Goal: Task Accomplishment & Management: Complete application form

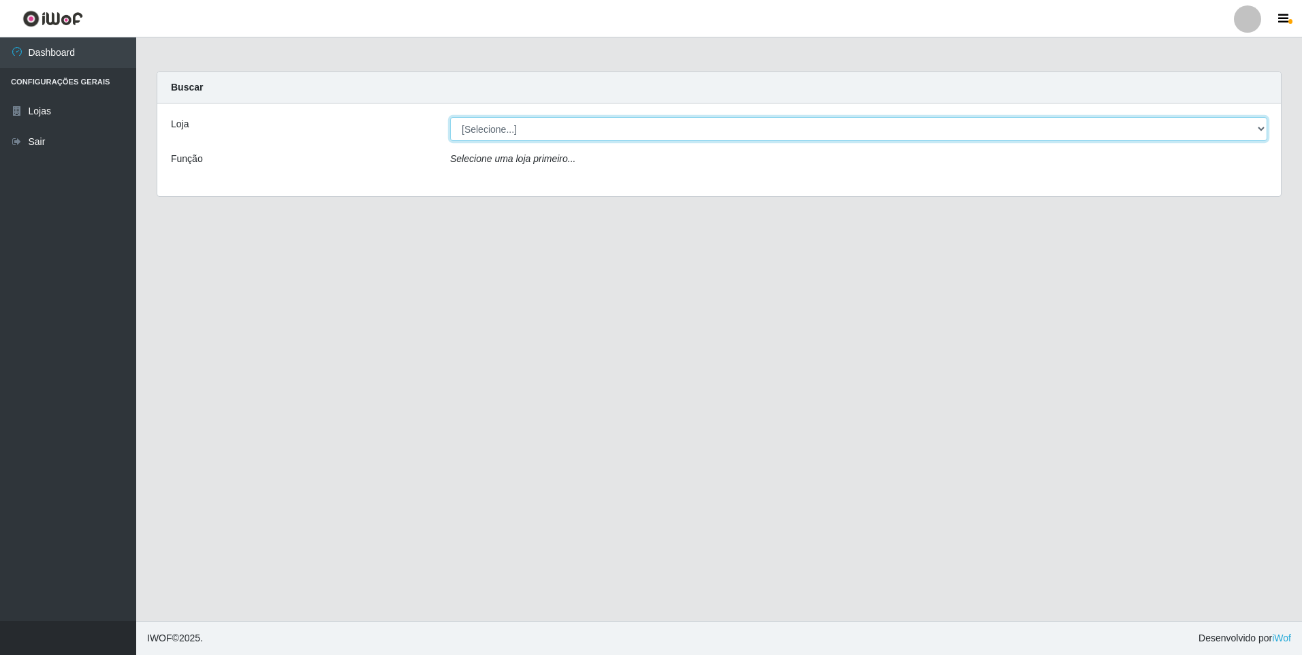
click at [509, 138] on select "[Selecione...] Atacado Vem - [STREET_ADDRESS]" at bounding box center [858, 129] width 817 height 24
select select "449"
click at [450, 117] on select "[Selecione...] Atacado Vem - [STREET_ADDRESS]" at bounding box center [858, 129] width 817 height 24
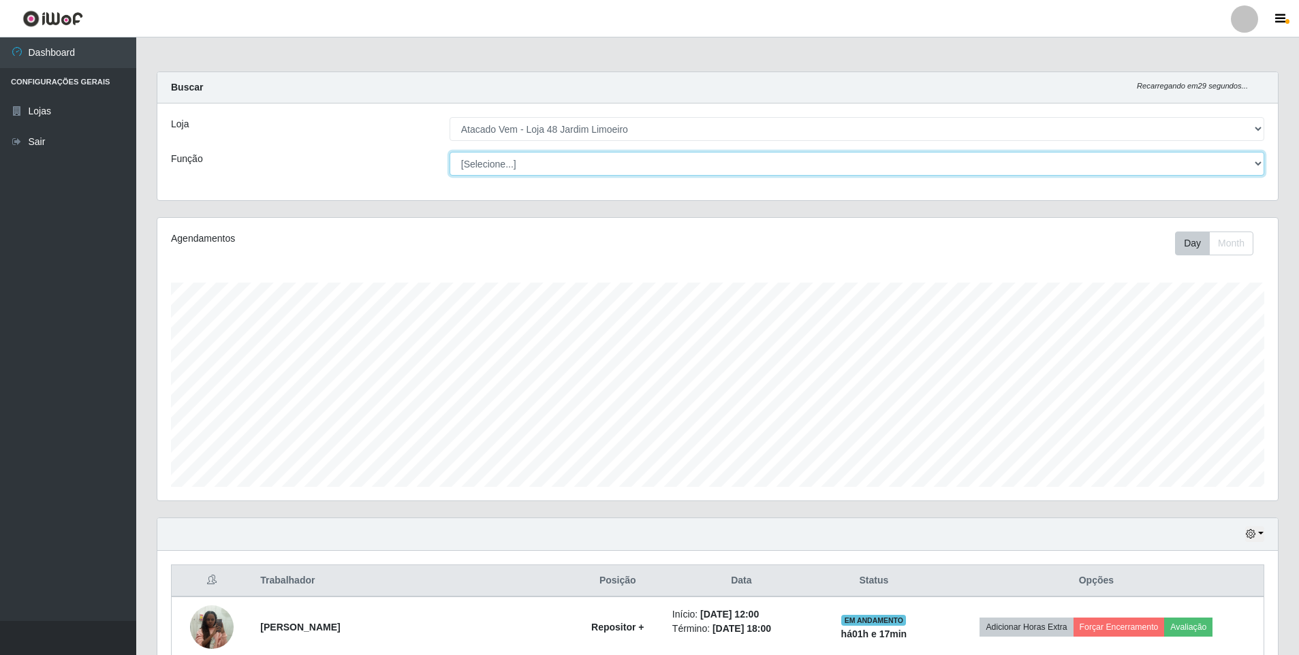
scroll to position [283, 1120]
click at [512, 168] on select "[Selecione...] Repositor Repositor + Repositor ++" at bounding box center [856, 164] width 814 height 24
click at [449, 152] on select "[Selecione...] Repositor Repositor + Repositor ++" at bounding box center [856, 164] width 814 height 24
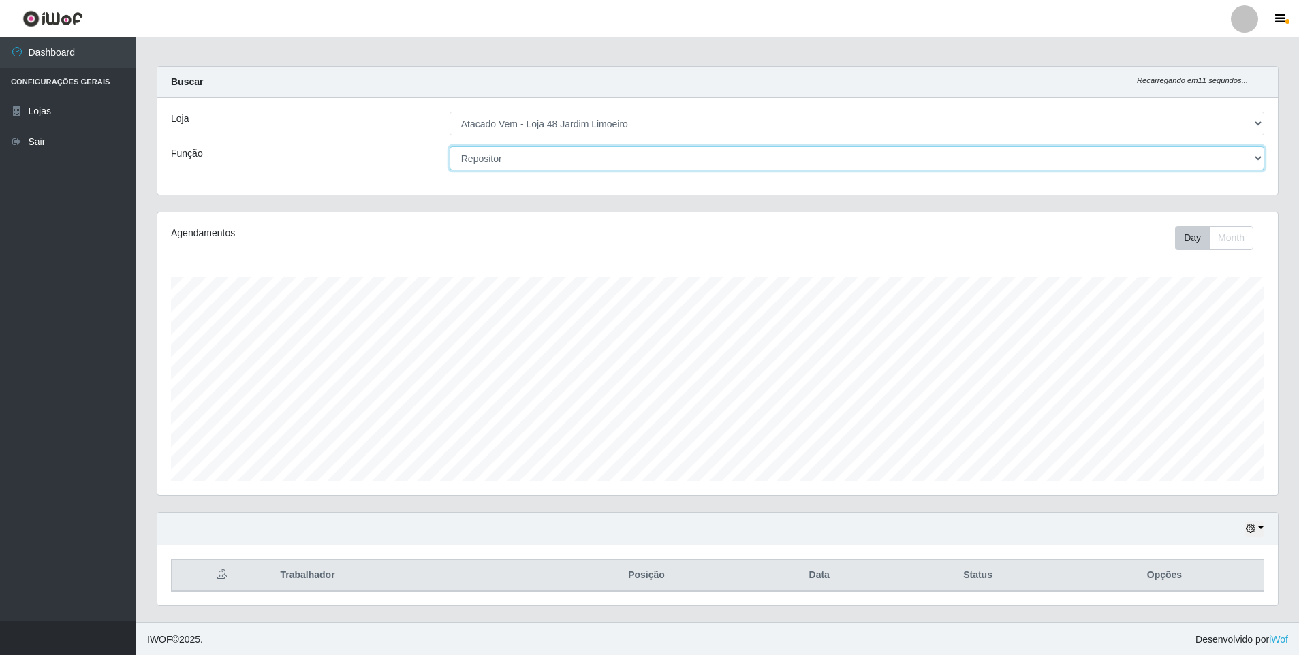
scroll to position [7, 0]
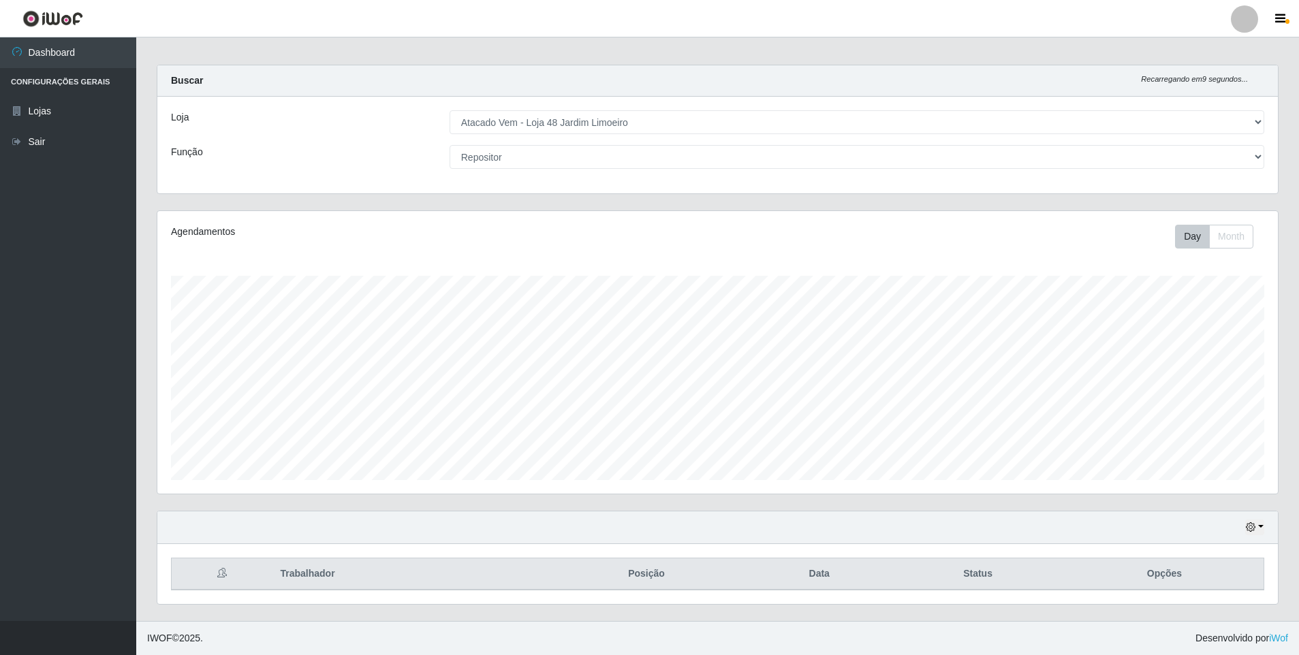
click at [168, 284] on div "Agendamentos Day Month" at bounding box center [717, 352] width 1120 height 283
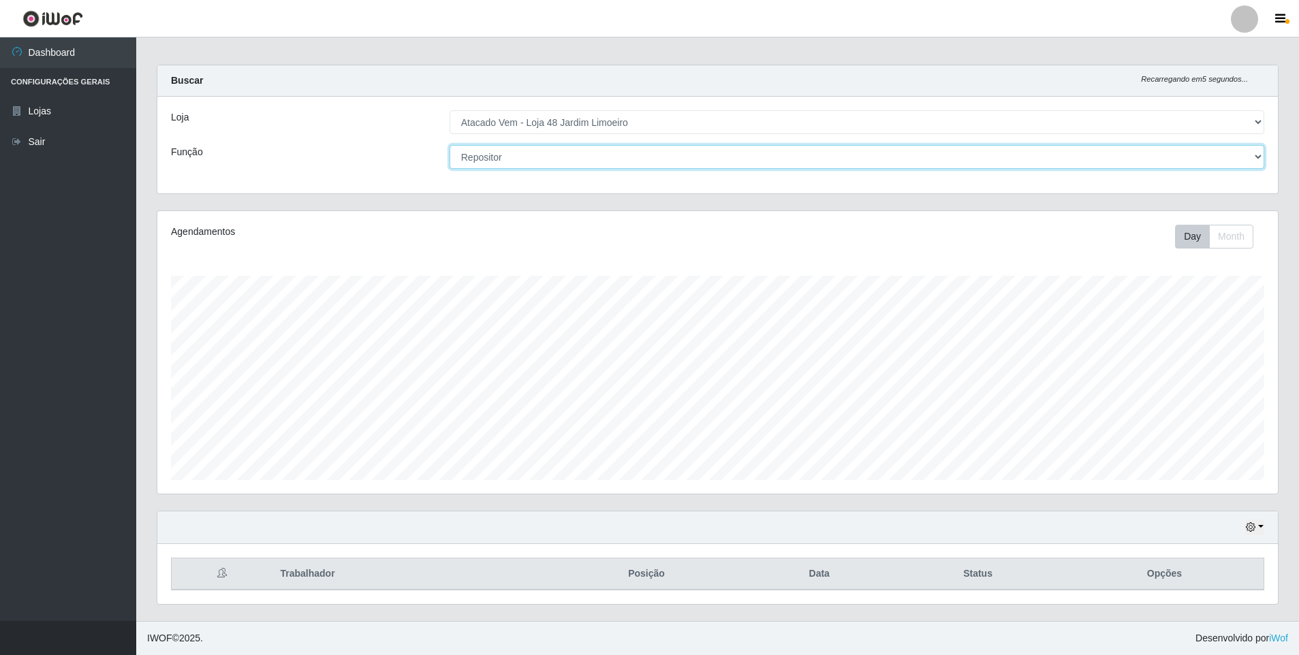
click at [1215, 155] on select "[Selecione...] Repositor Repositor + Repositor ++" at bounding box center [856, 157] width 814 height 24
select select "82"
click at [449, 145] on select "[Selecione...] Repositor Repositor + Repositor ++" at bounding box center [856, 157] width 814 height 24
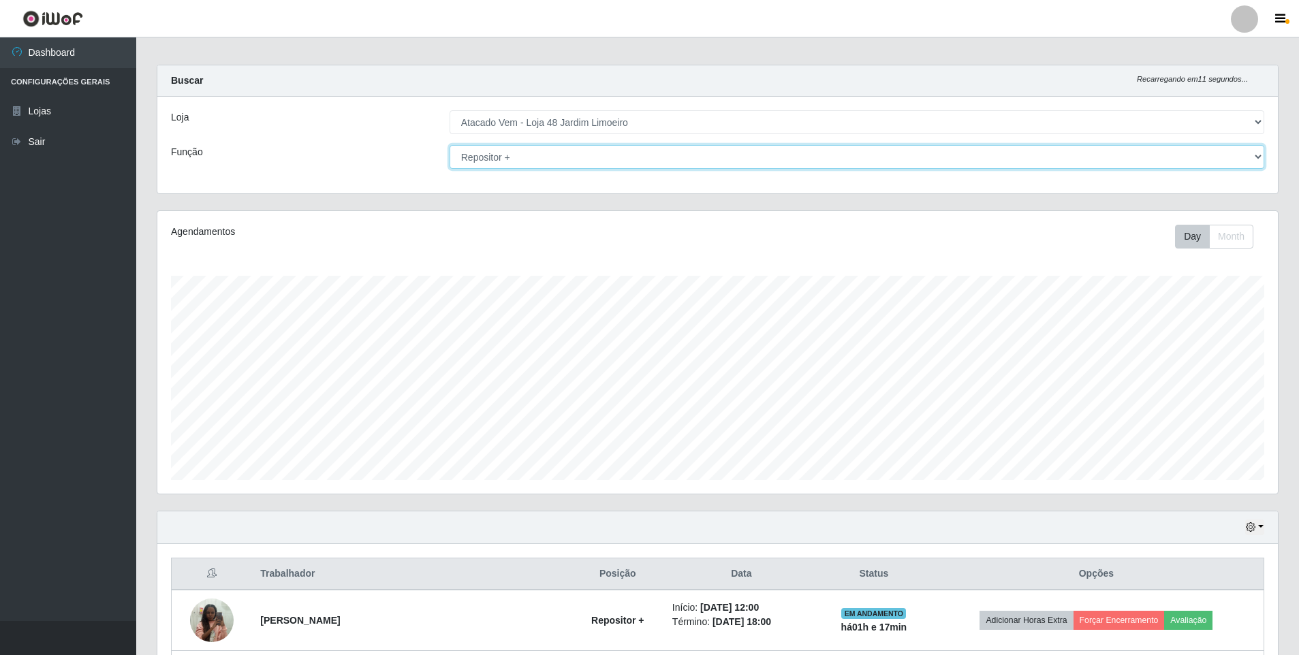
click at [1254, 165] on select "[Selecione...] Repositor Repositor + Repositor ++" at bounding box center [856, 157] width 814 height 24
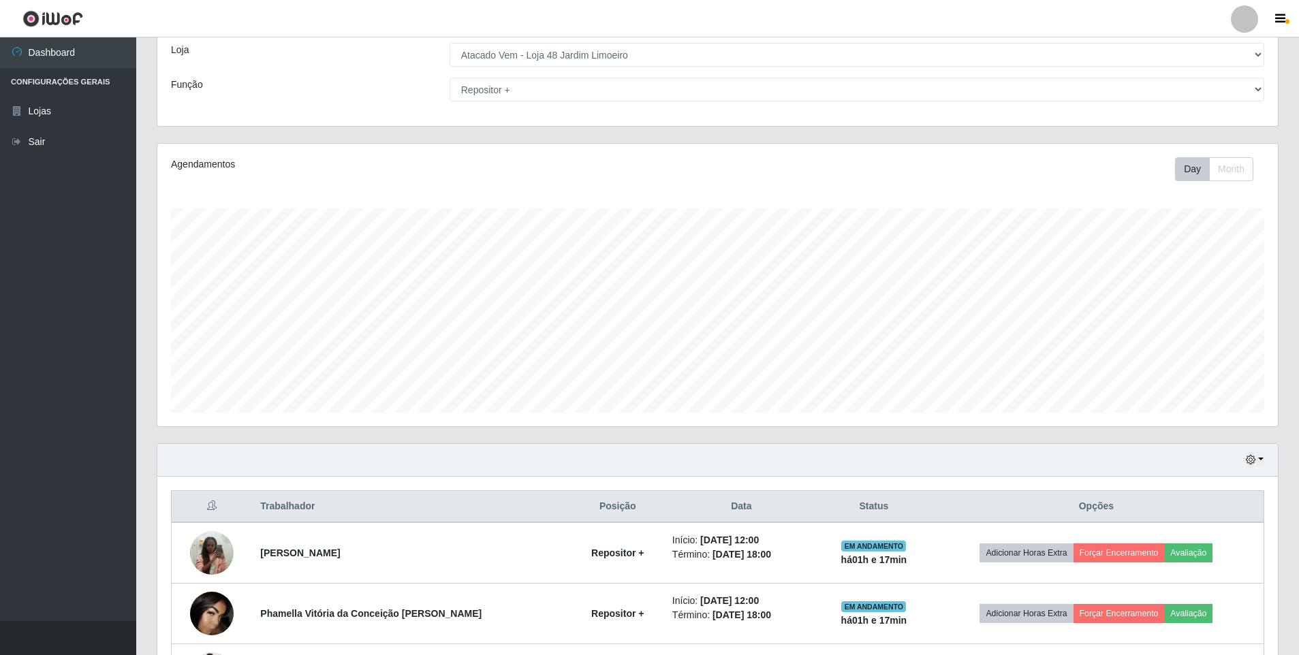
scroll to position [347, 0]
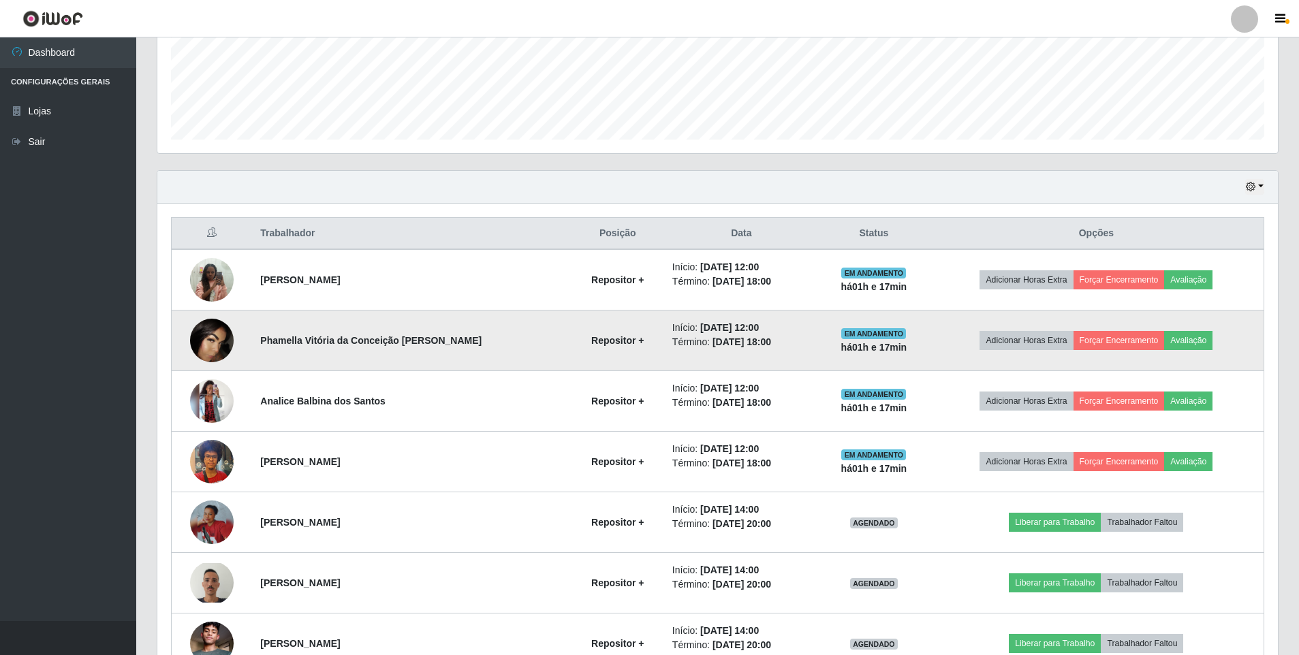
click at [205, 343] on img at bounding box center [212, 341] width 44 height 44
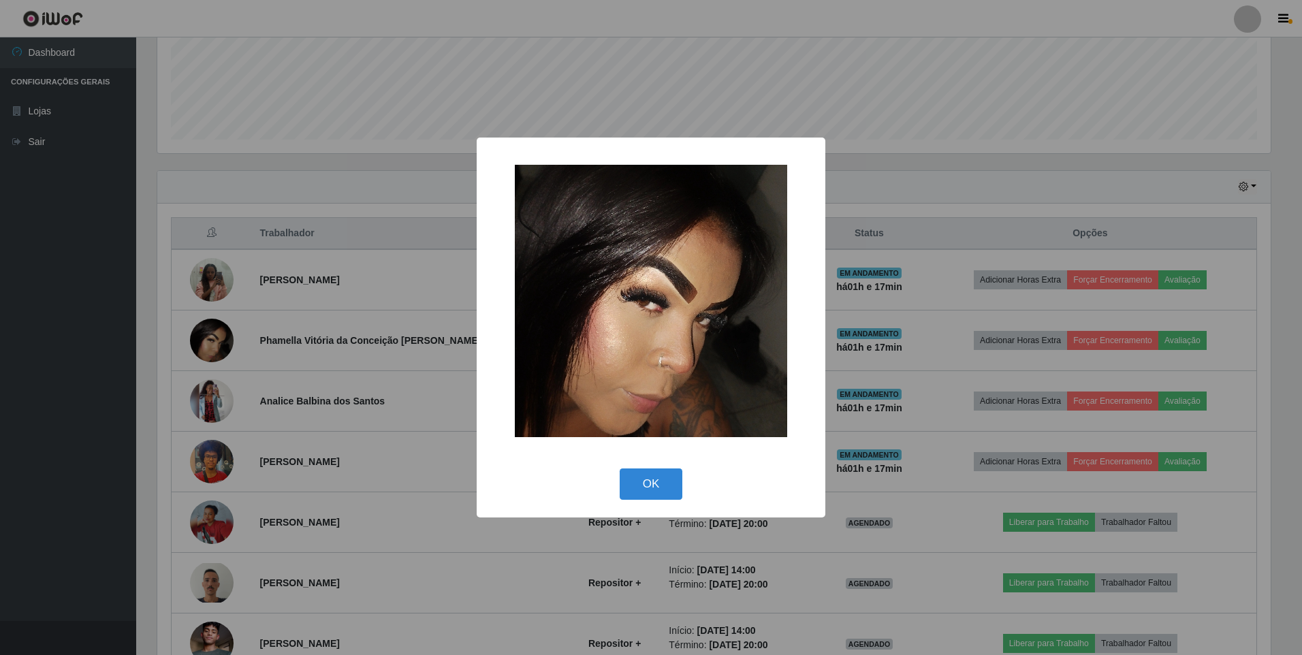
click at [206, 407] on div "× OK Cancel" at bounding box center [651, 327] width 1302 height 655
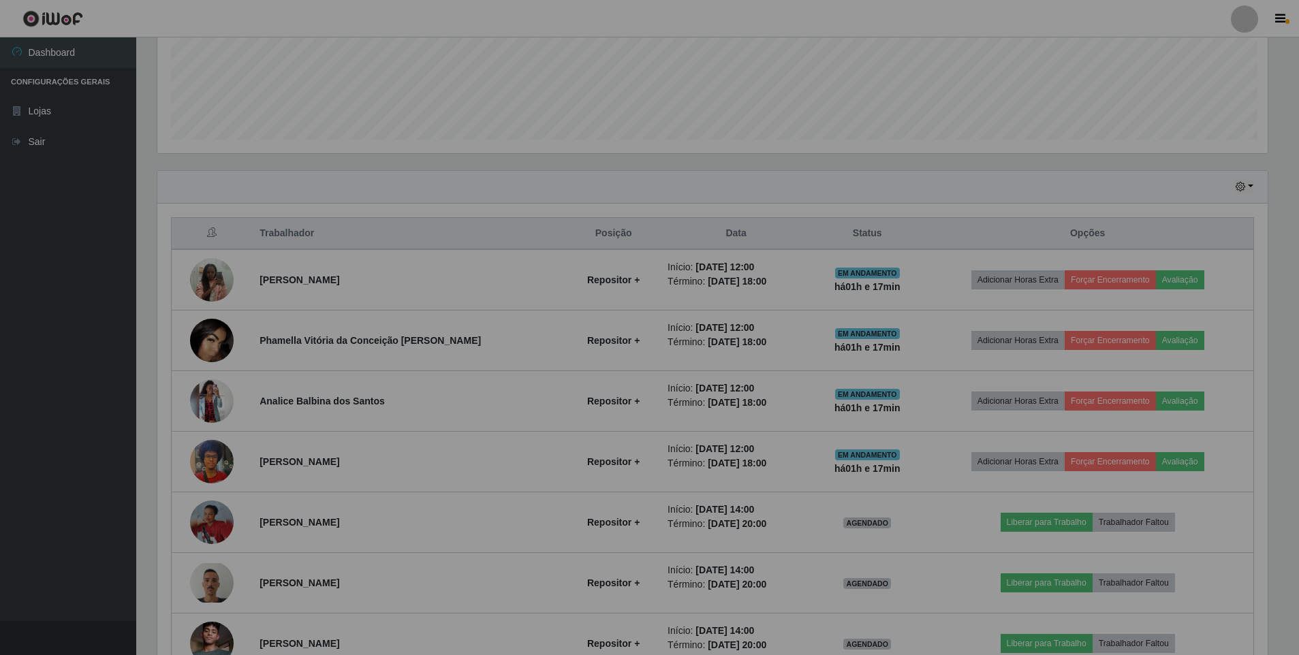
scroll to position [283, 1120]
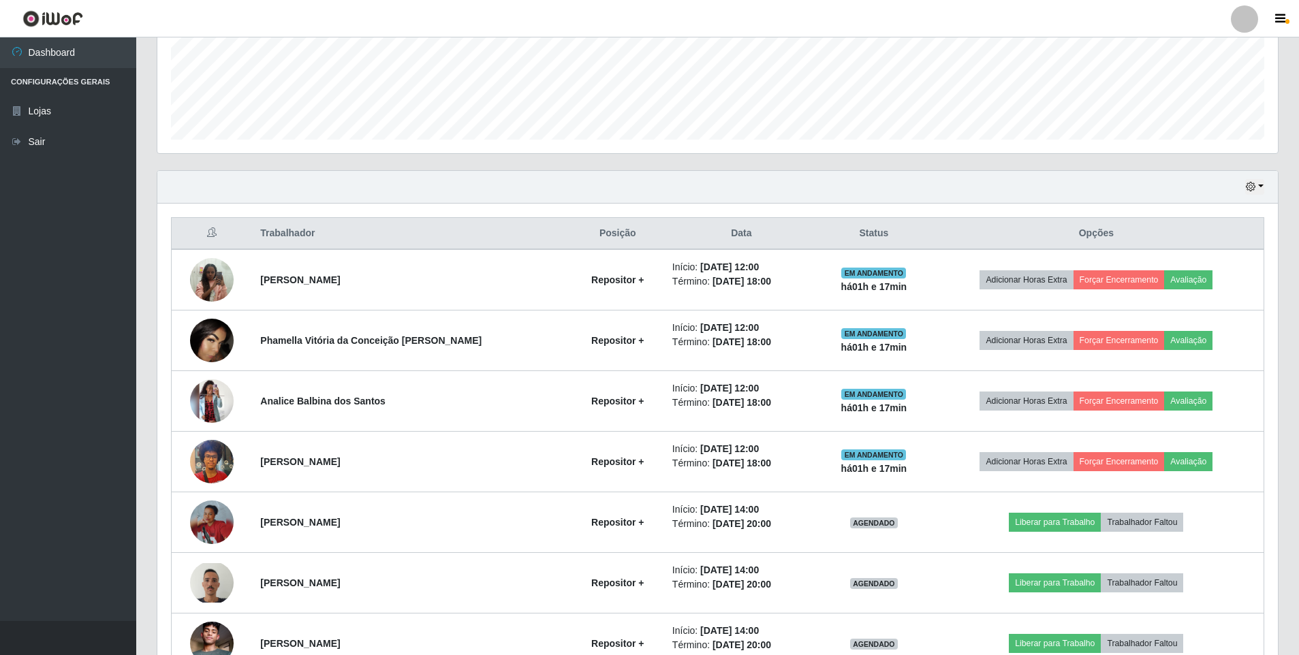
click at [206, 407] on img at bounding box center [212, 401] width 44 height 44
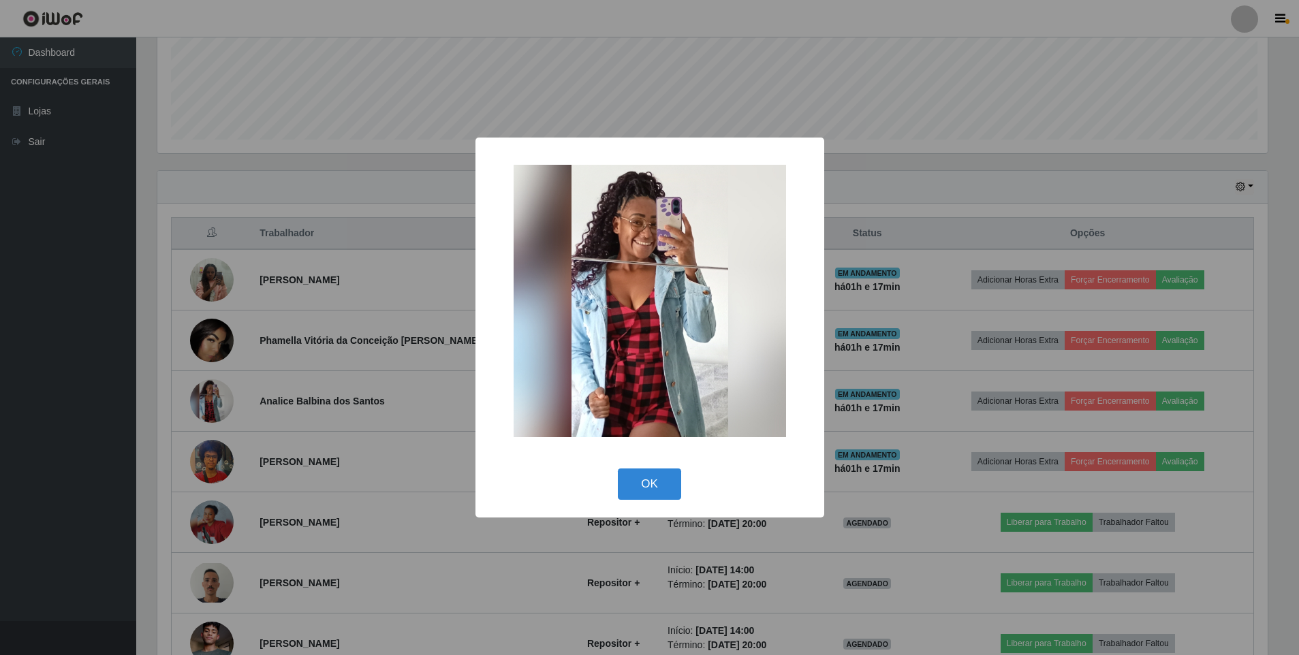
scroll to position [283, 1113]
click at [160, 402] on div "× OK Cancel" at bounding box center [651, 327] width 1302 height 655
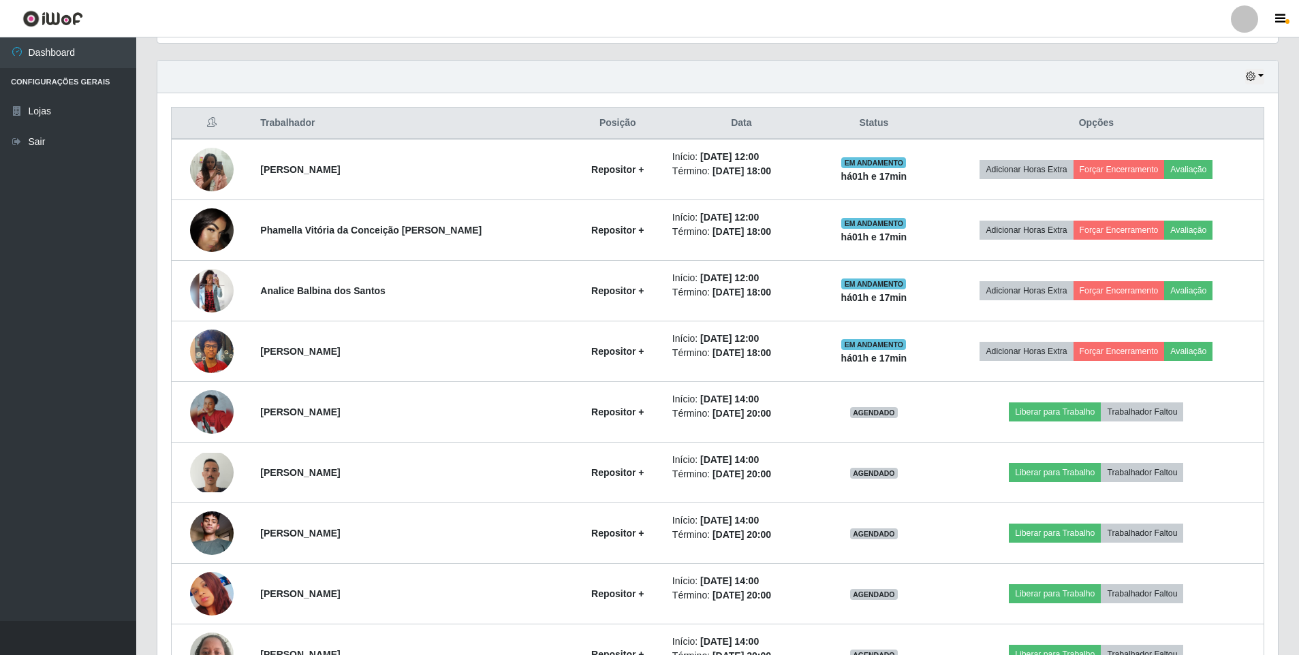
scroll to position [484, 0]
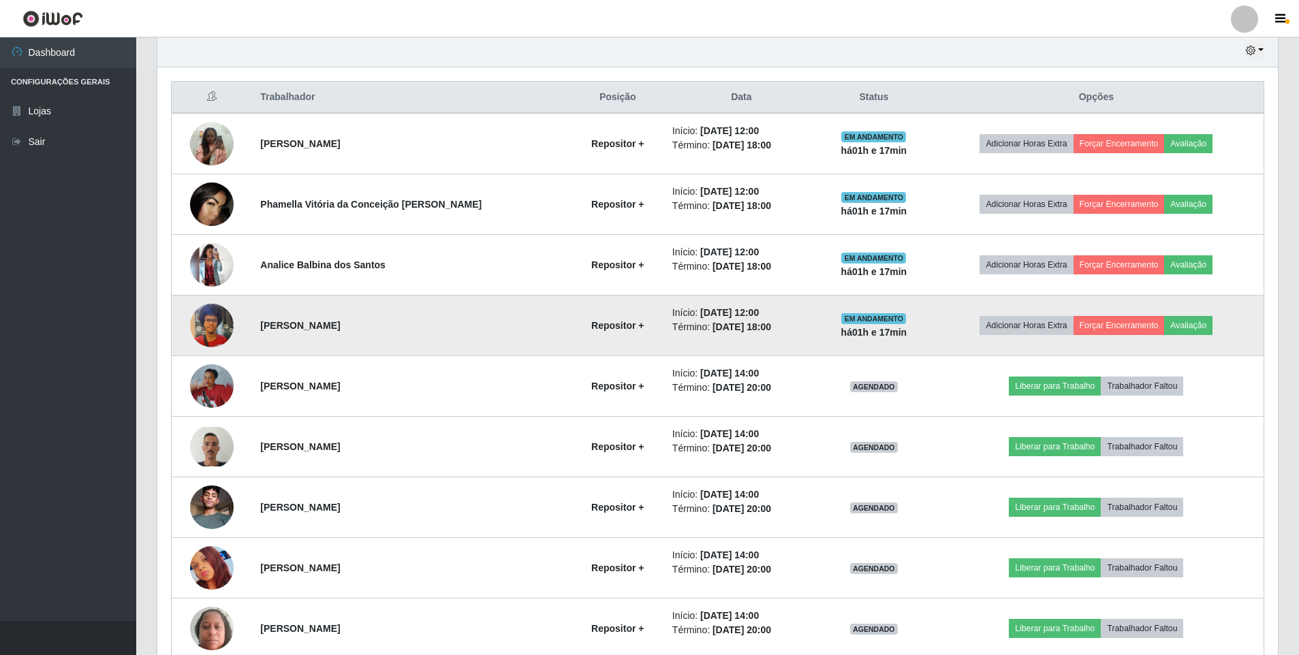
click at [215, 334] on img at bounding box center [212, 325] width 44 height 58
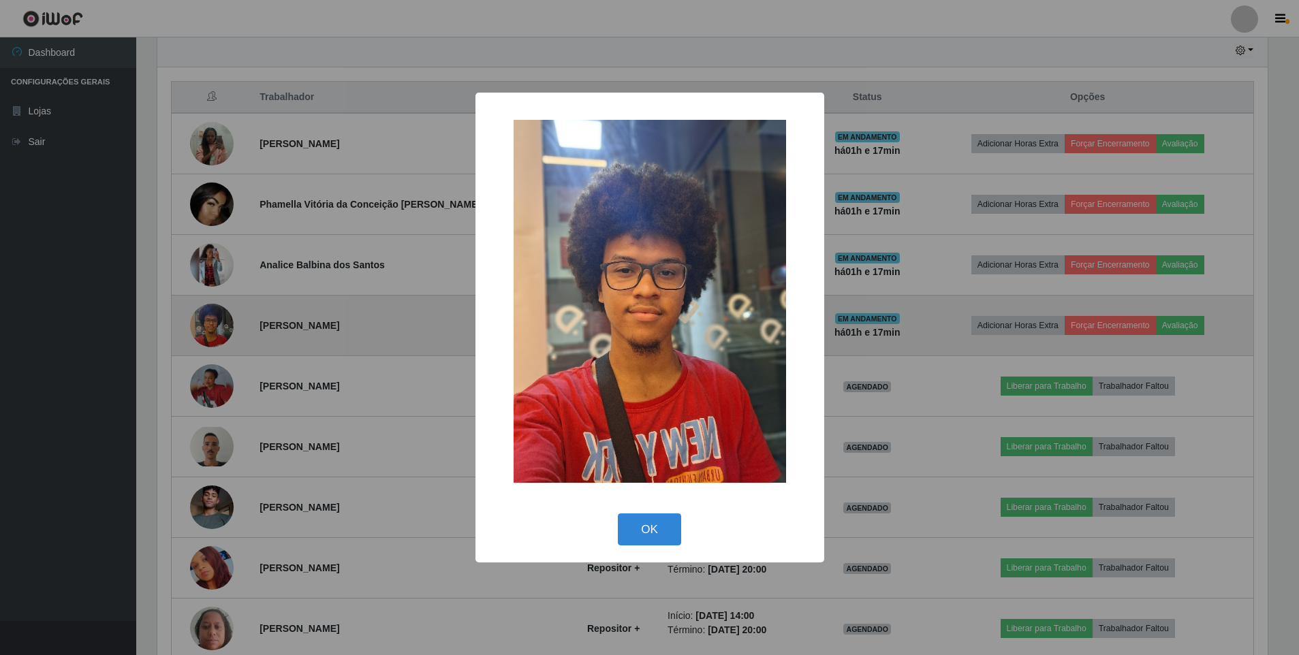
scroll to position [283, 1113]
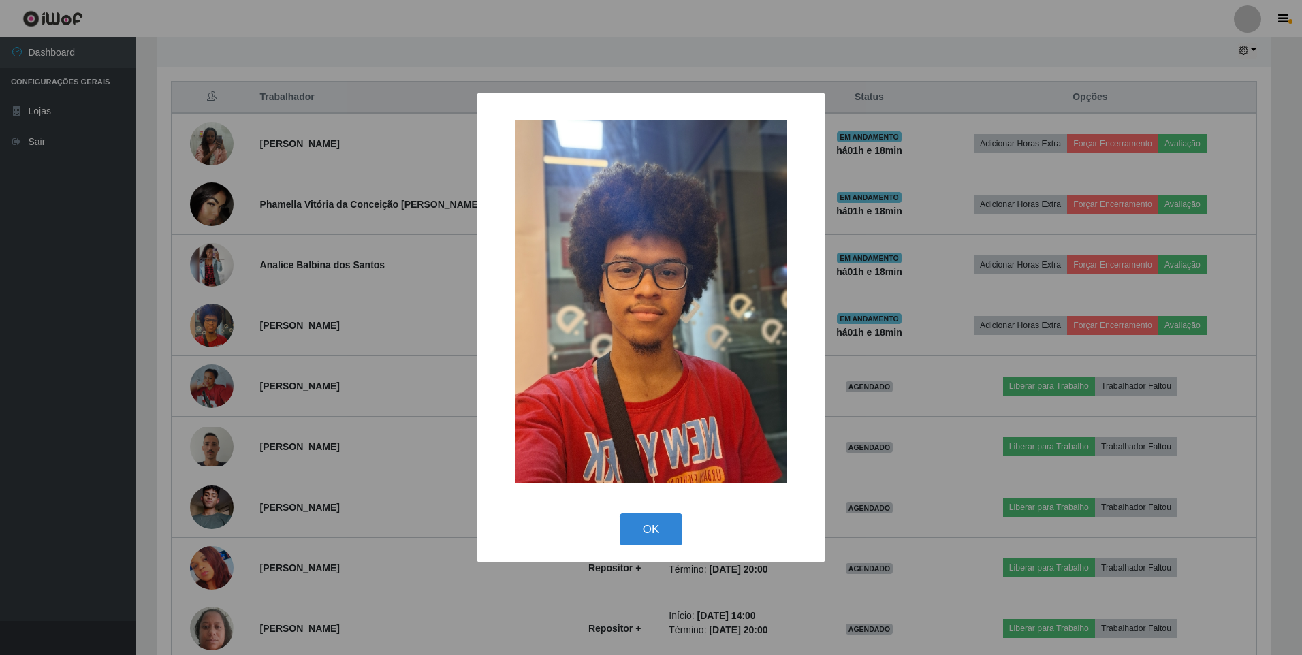
click at [163, 353] on div "× OK Cancel" at bounding box center [651, 327] width 1302 height 655
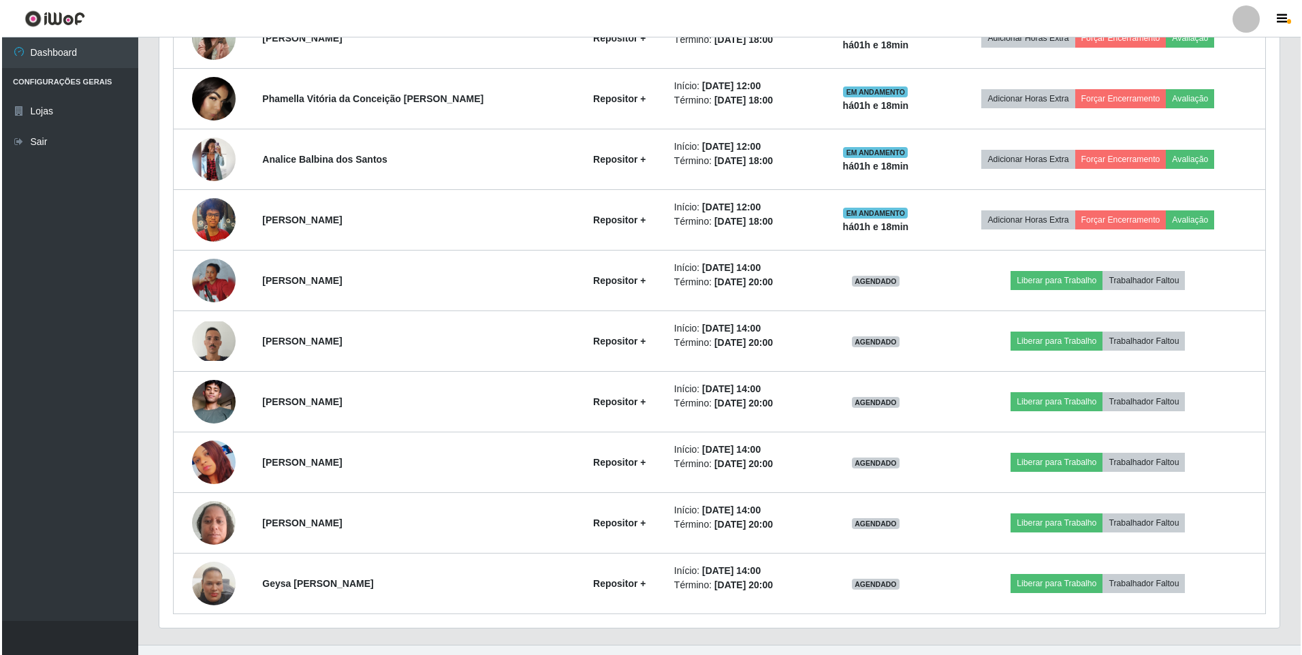
scroll to position [613, 0]
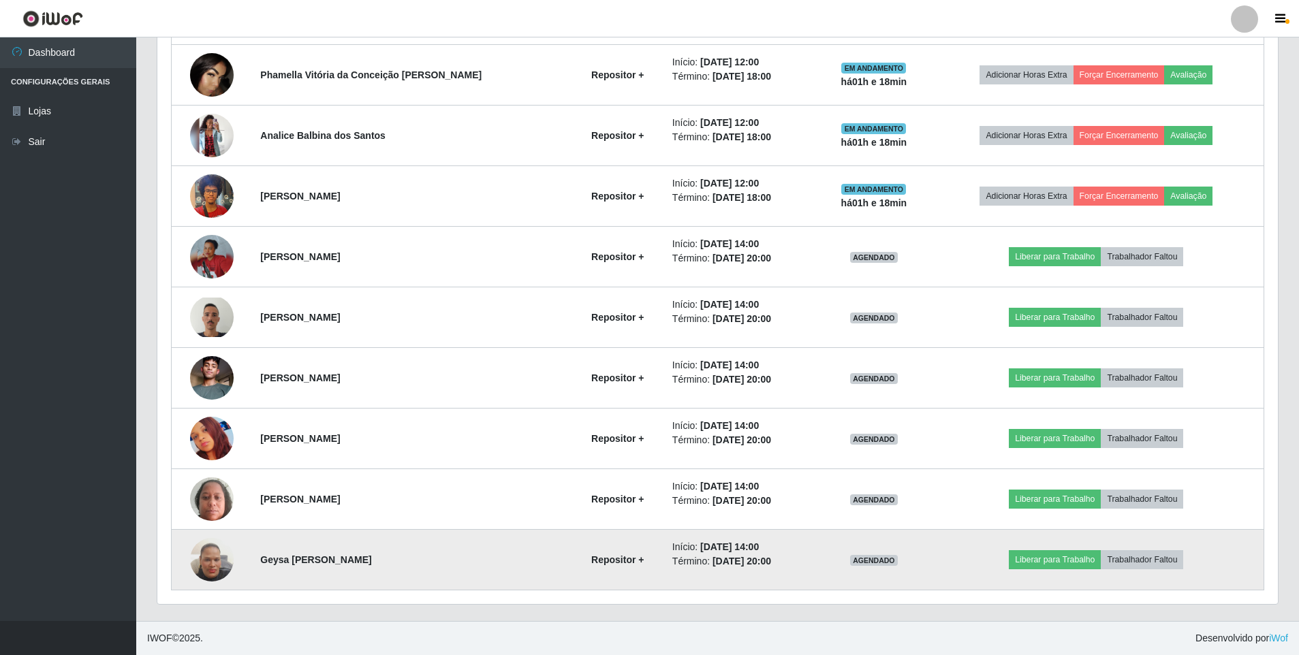
click at [211, 557] on img at bounding box center [212, 560] width 44 height 78
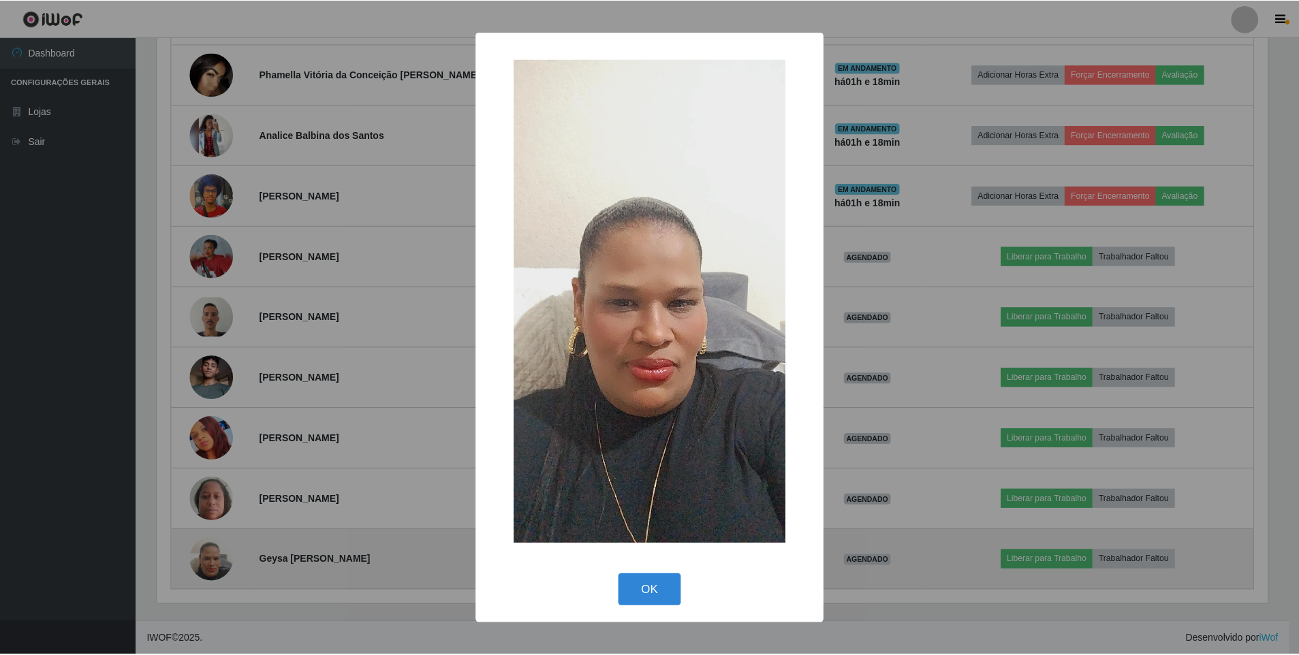
scroll to position [283, 1113]
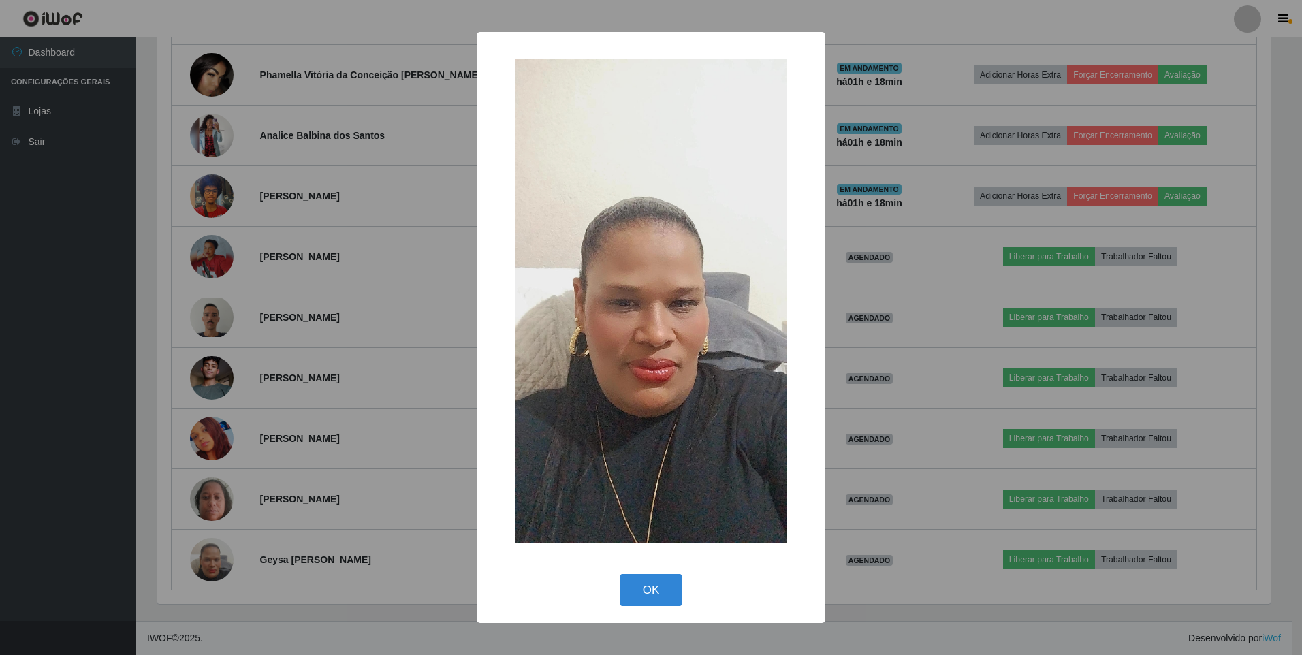
click at [163, 484] on div "× OK Cancel" at bounding box center [651, 327] width 1302 height 655
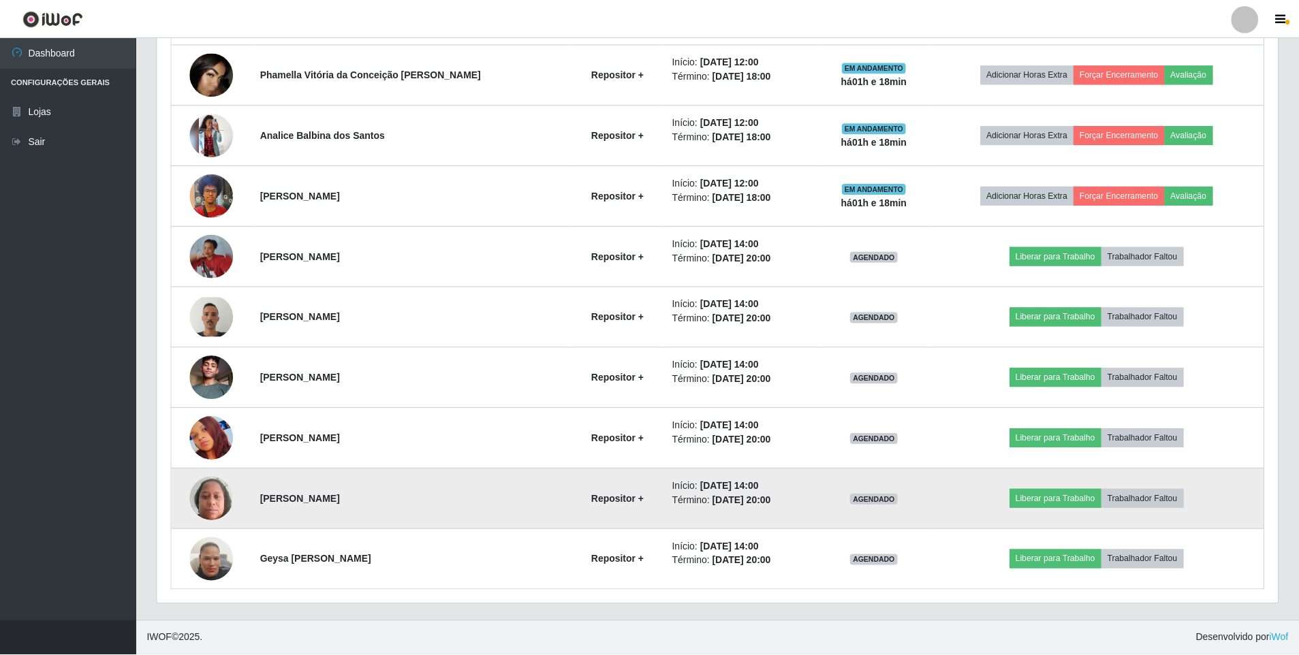
scroll to position [283, 1120]
click at [206, 507] on img at bounding box center [212, 499] width 44 height 58
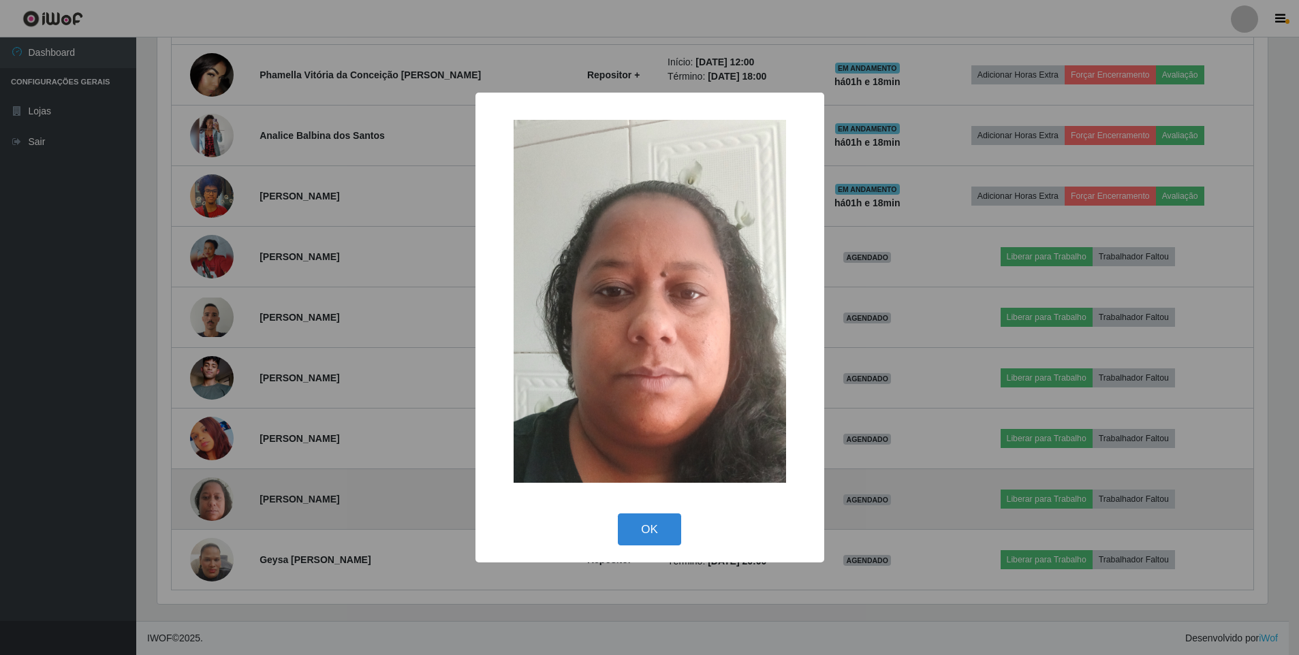
scroll to position [283, 1113]
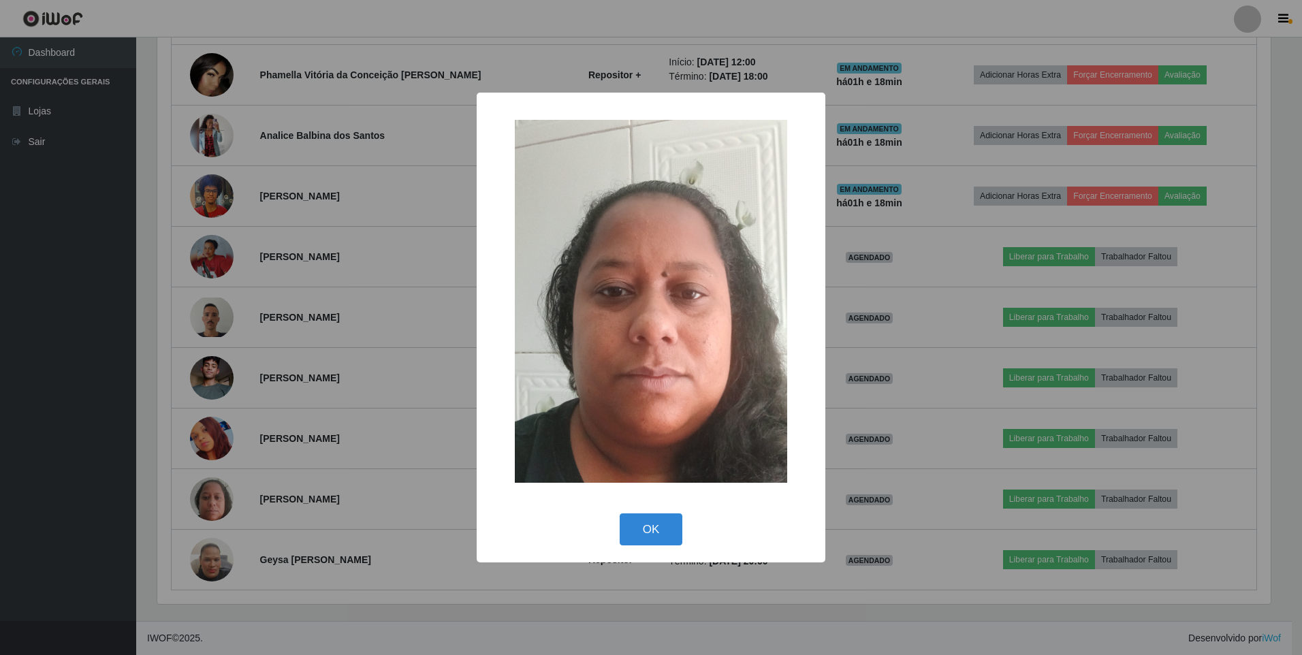
click at [178, 504] on div "× OK Cancel" at bounding box center [651, 327] width 1302 height 655
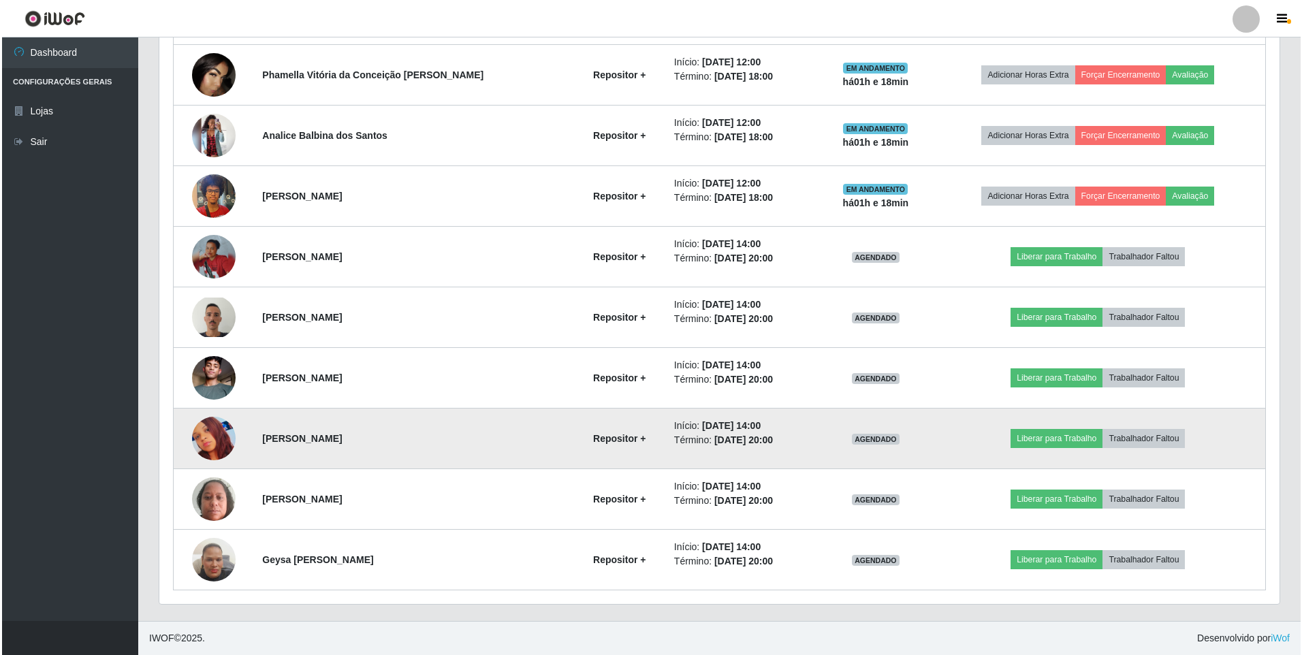
scroll to position [283, 1120]
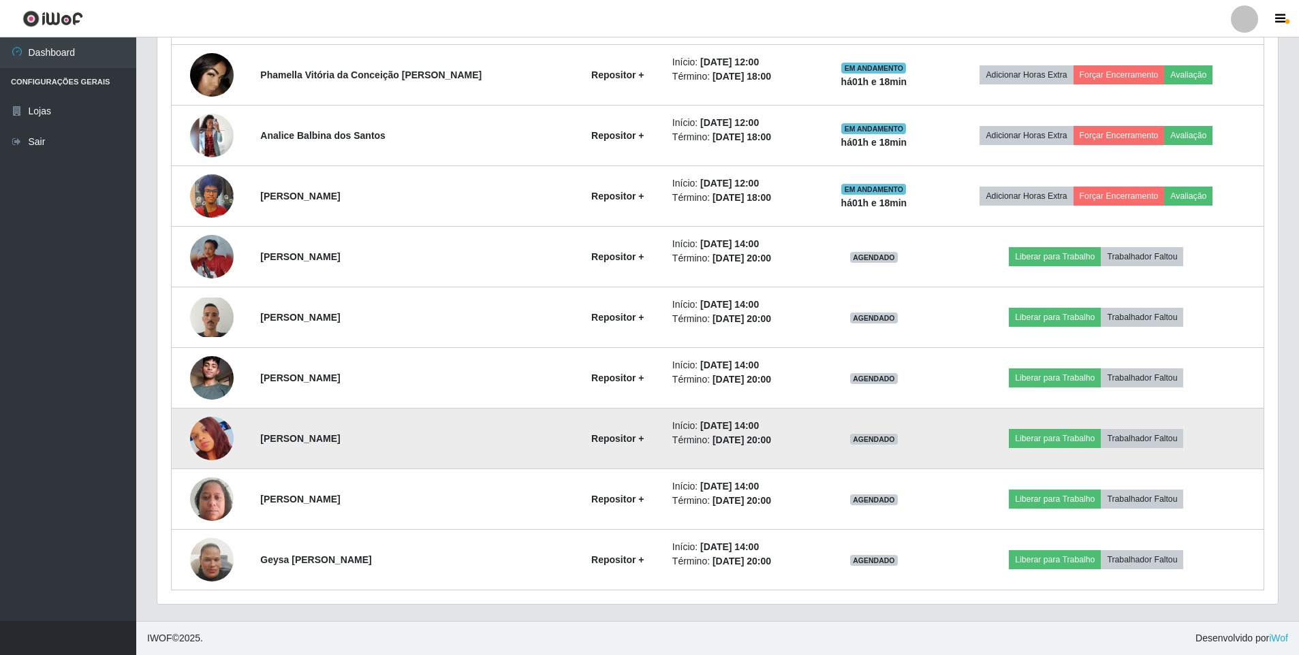
click at [225, 445] on img at bounding box center [212, 439] width 44 height 44
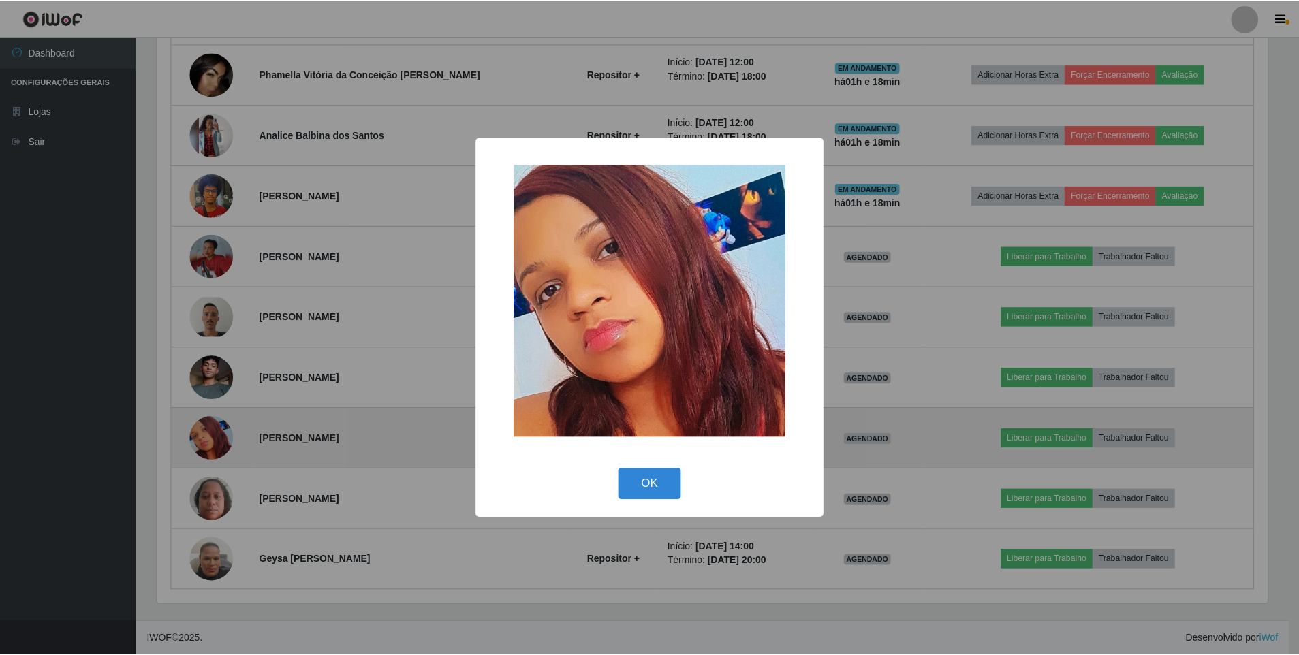
scroll to position [0, 0]
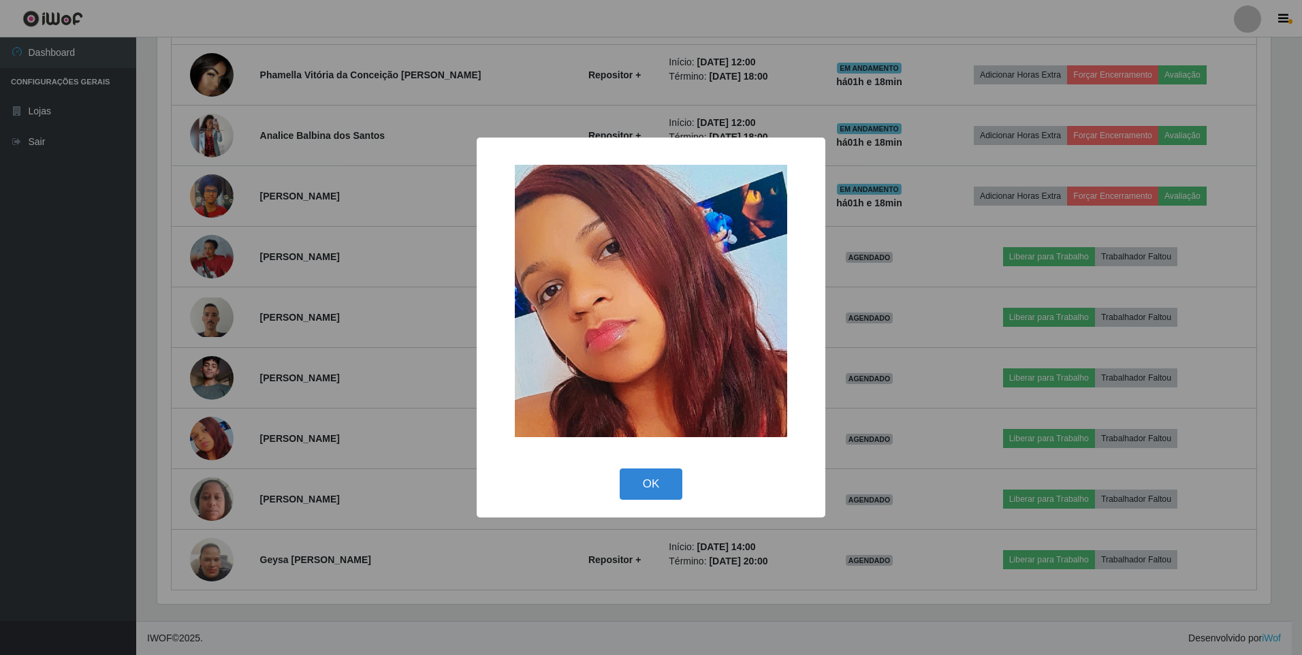
click at [165, 474] on div "× OK Cancel" at bounding box center [651, 327] width 1302 height 655
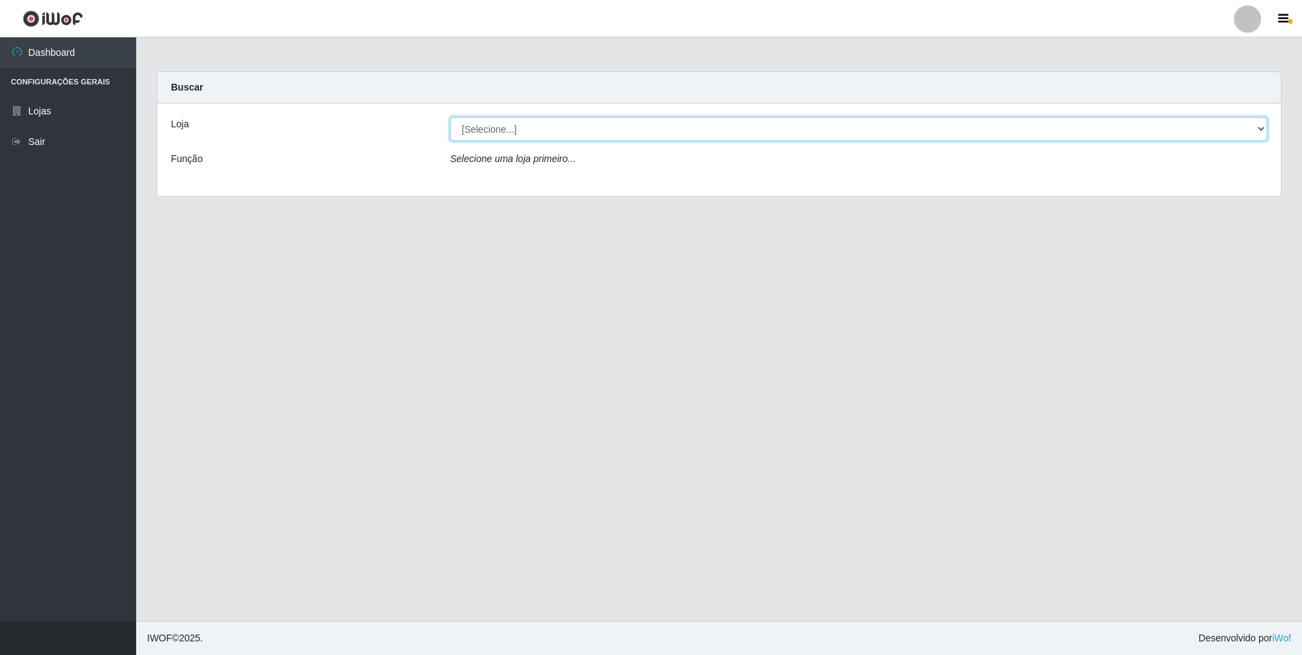
click at [592, 133] on select "[Selecione...] Atacado Vem - [STREET_ADDRESS]" at bounding box center [858, 129] width 817 height 24
select select "449"
click at [450, 117] on select "[Selecione...] Atacado Vem - [STREET_ADDRESS]" at bounding box center [858, 129] width 817 height 24
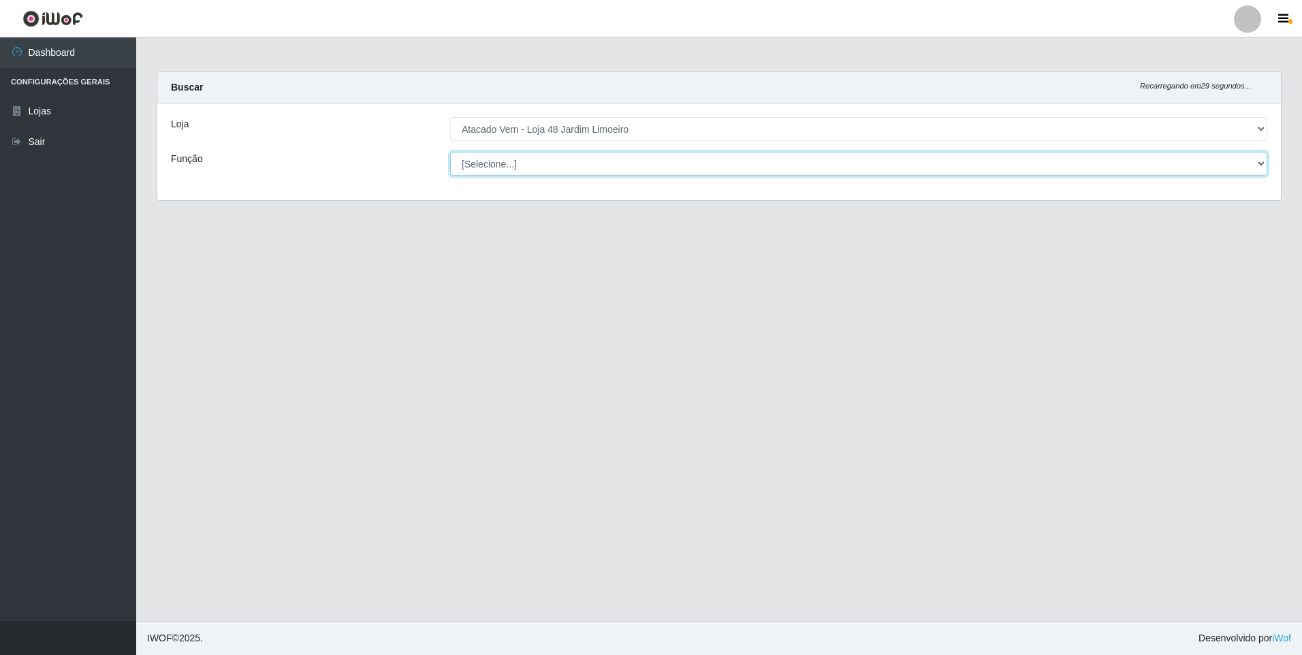
click at [503, 170] on select "[Selecione...] Repositor Repositor + Repositor ++" at bounding box center [858, 164] width 817 height 24
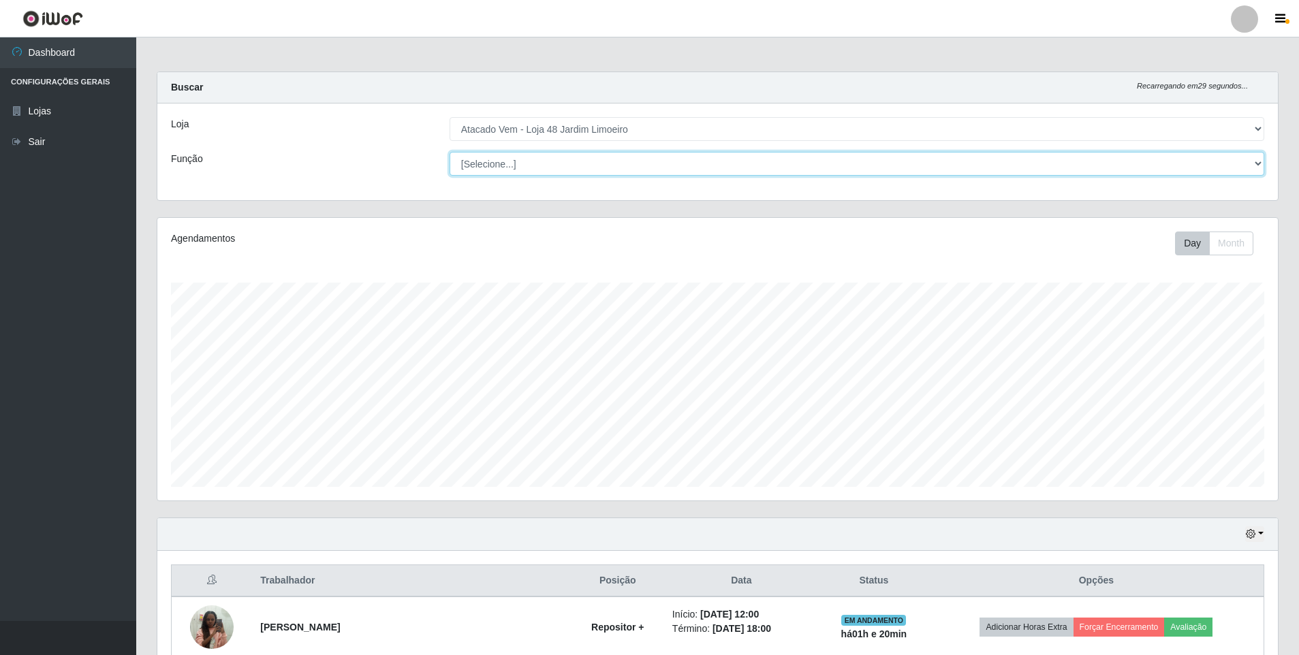
scroll to position [283, 1120]
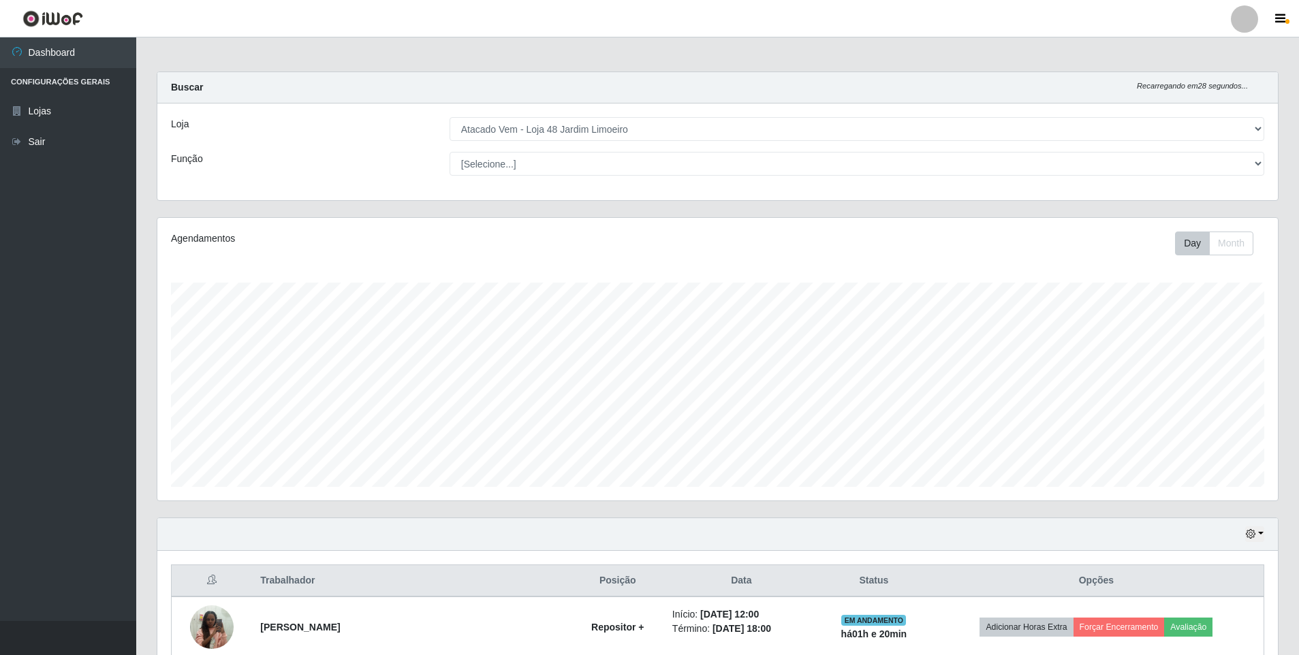
click at [143, 159] on div "Carregando... Buscar Recarregando em 28 segundos... Loja [Selecione...] Atacado…" at bounding box center [717, 653] width 1162 height 1162
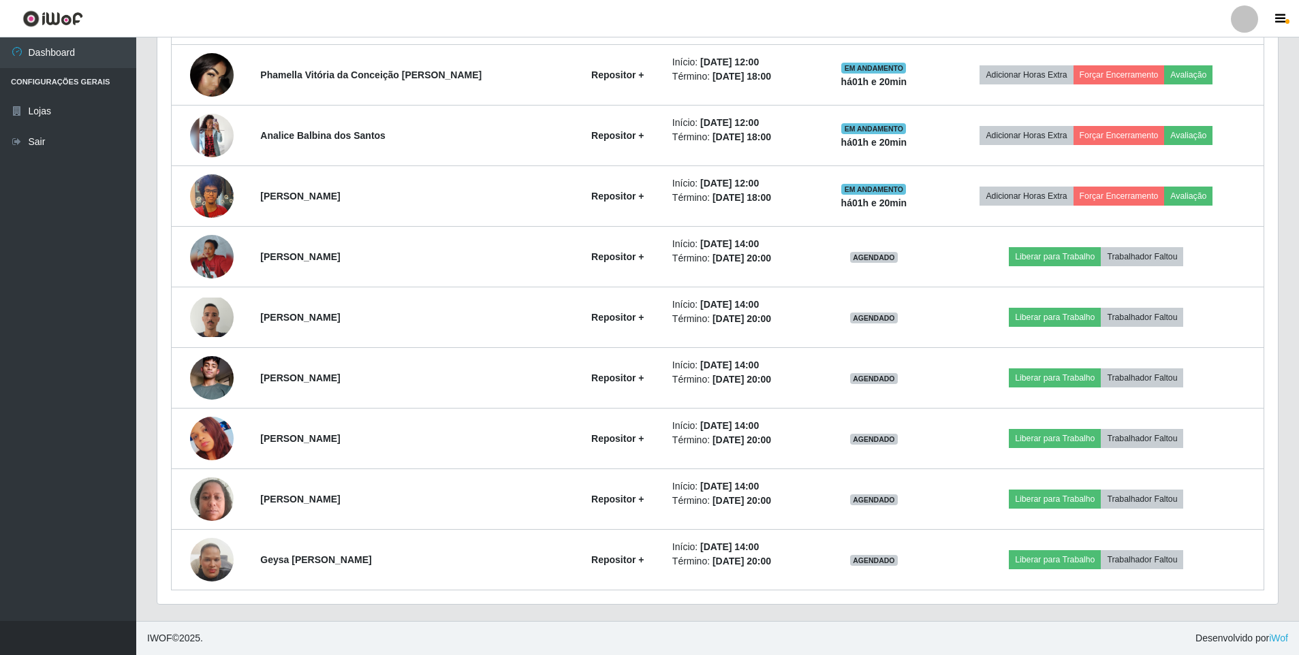
scroll to position [477, 0]
